Goal: Use online tool/utility: Utilize a website feature to perform a specific function

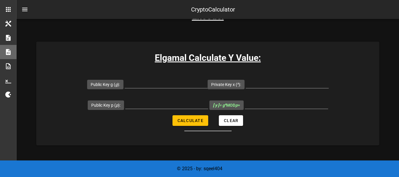
scroll to position [113, 0]
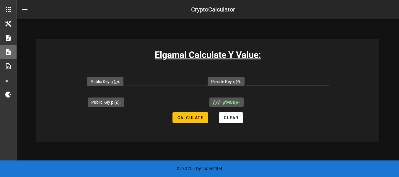
click at [171, 78] on input "Public Key g ( g ):" at bounding box center [166, 80] width 83 height 9
type input "123"
click at [288, 82] on input "Private Key x ( x ):" at bounding box center [287, 80] width 83 height 9
type input "321"
click at [189, 99] on input "Public Key p ( p ):" at bounding box center [166, 100] width 83 height 9
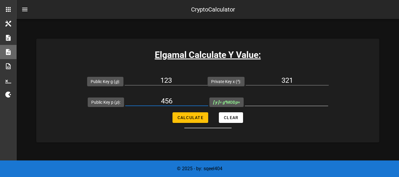
type input "456"
click at [266, 102] on input "[ y ] = g x MOD p =" at bounding box center [286, 100] width 83 height 9
click at [183, 122] on button "Calculate" at bounding box center [191, 117] width 36 height 11
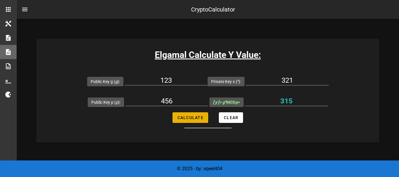
type input "315"
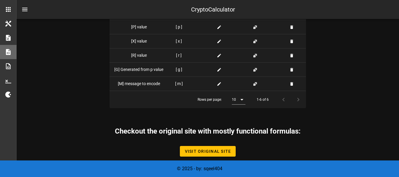
scroll to position [1535, 0]
